Goal: Information Seeking & Learning: Understand process/instructions

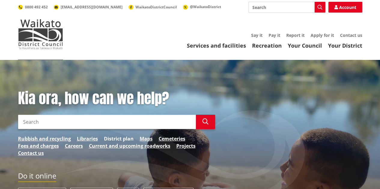
click at [123, 140] on link "District plan" at bounding box center [119, 138] width 30 height 7
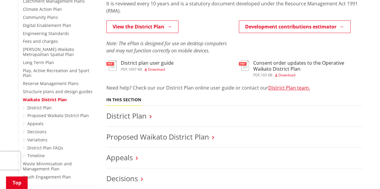
drag, startPoint x: 381, startPoint y: 22, endPoint x: 378, endPoint y: 59, distance: 37.0
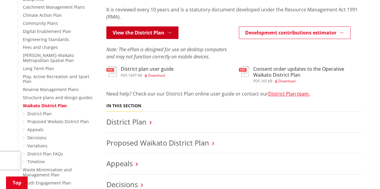
click at [149, 36] on link "View the District Plan" at bounding box center [142, 32] width 72 height 13
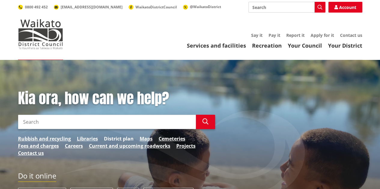
click at [120, 140] on link "District plan" at bounding box center [119, 138] width 30 height 7
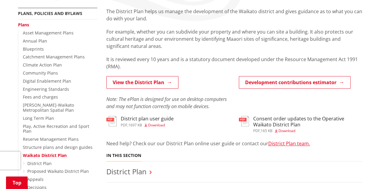
scroll to position [113, 0]
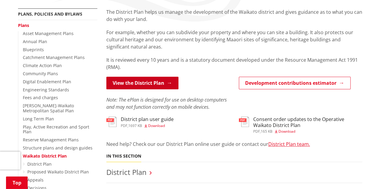
click at [155, 87] on link "View the District Plan" at bounding box center [142, 83] width 72 height 13
